Goal: Find specific page/section: Find specific page/section

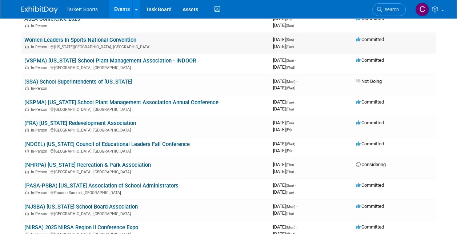
scroll to position [383, 0]
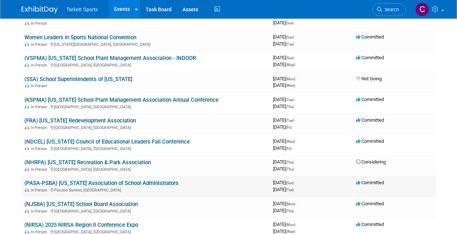
click at [133, 189] on div "In-Person [GEOGRAPHIC_DATA], [GEOGRAPHIC_DATA]" at bounding box center [145, 190] width 243 height 6
click at [105, 183] on link "(PASA-PSBA) [US_STATE] Association of School Administrators" at bounding box center [101, 183] width 154 height 7
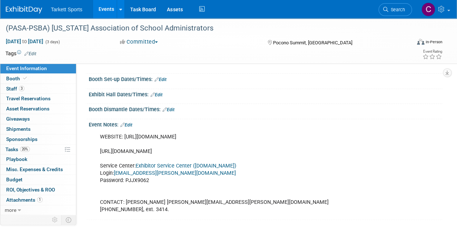
scroll to position [49, 0]
click at [17, 88] on span "Staff 3" at bounding box center [15, 89] width 18 height 6
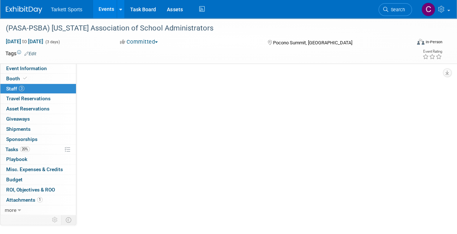
scroll to position [0, 0]
